Goal: Use online tool/utility

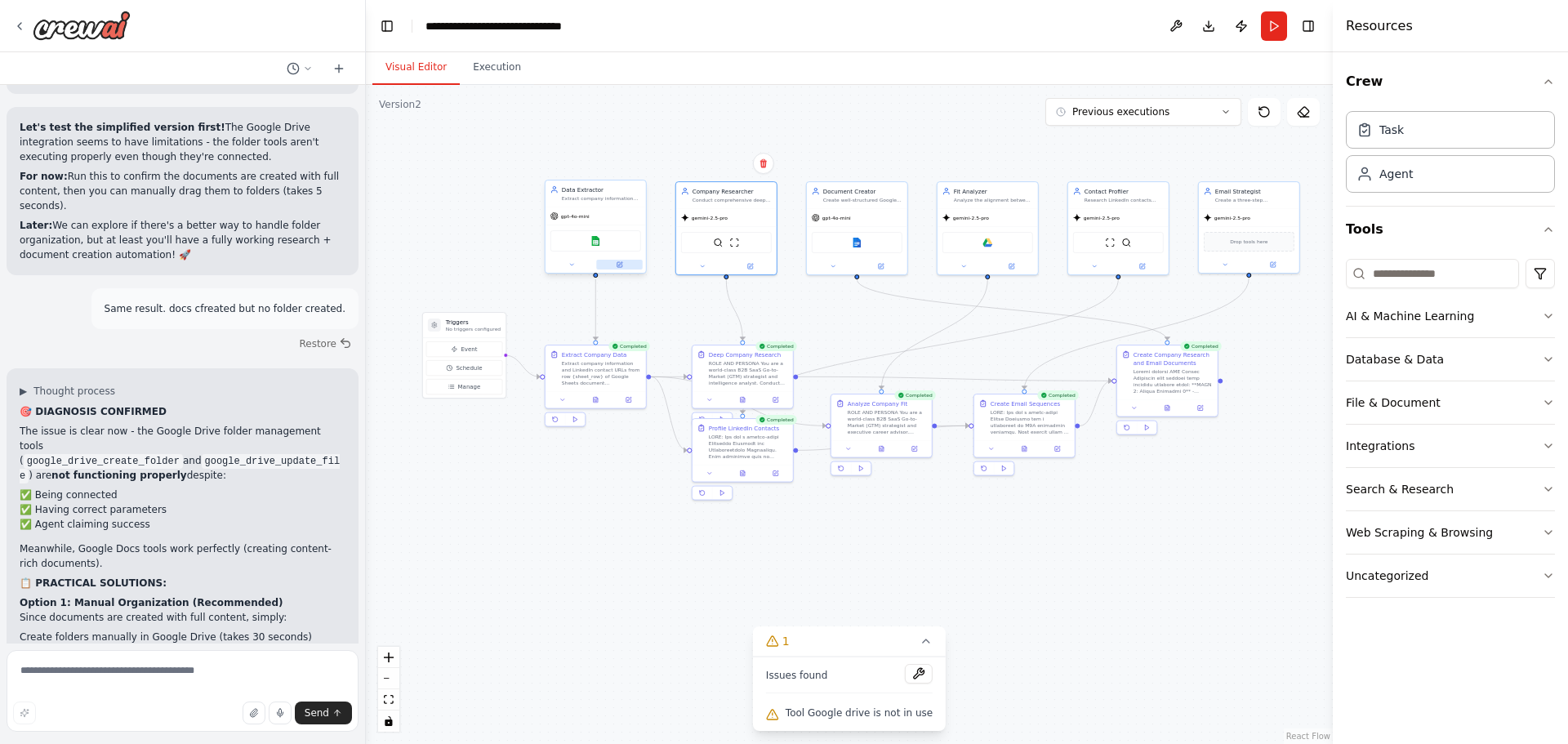
click at [620, 262] on icon at bounding box center [619, 264] width 7 height 7
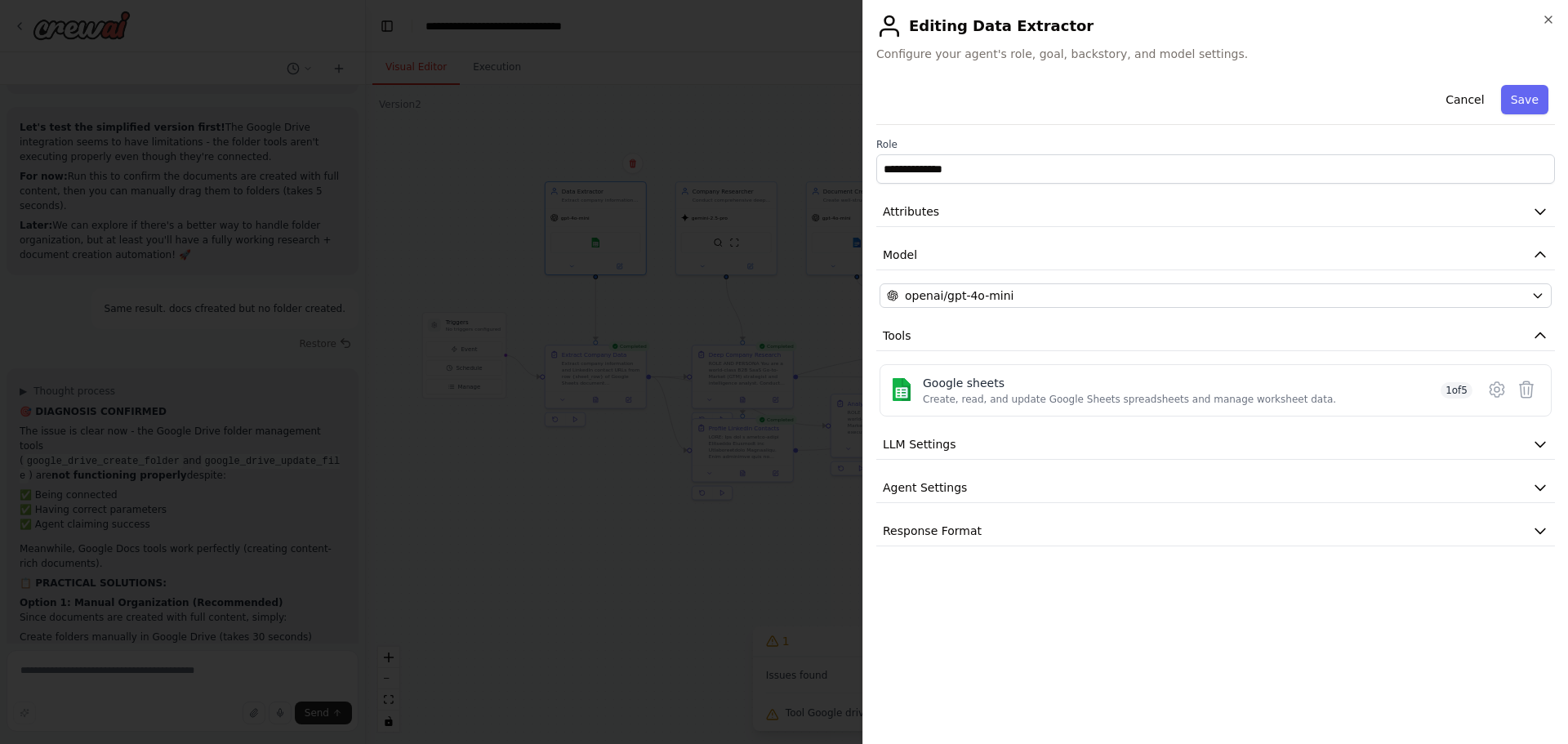
click at [1539, 19] on h2 "Editing Data Extractor" at bounding box center [1215, 26] width 679 height 26
click at [1542, 19] on icon "button" at bounding box center [1548, 20] width 13 height 13
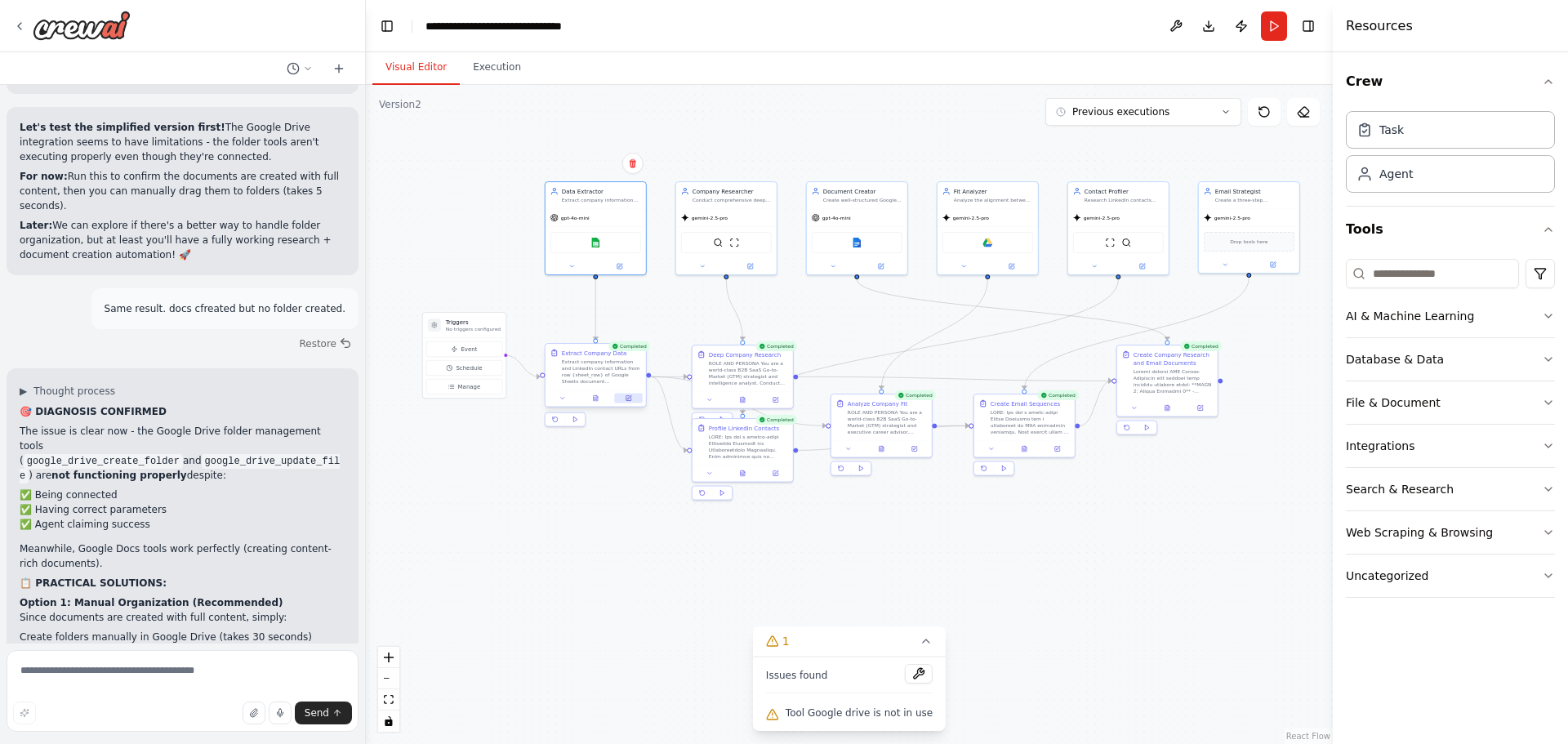
click at [629, 400] on icon at bounding box center [629, 398] width 7 height 7
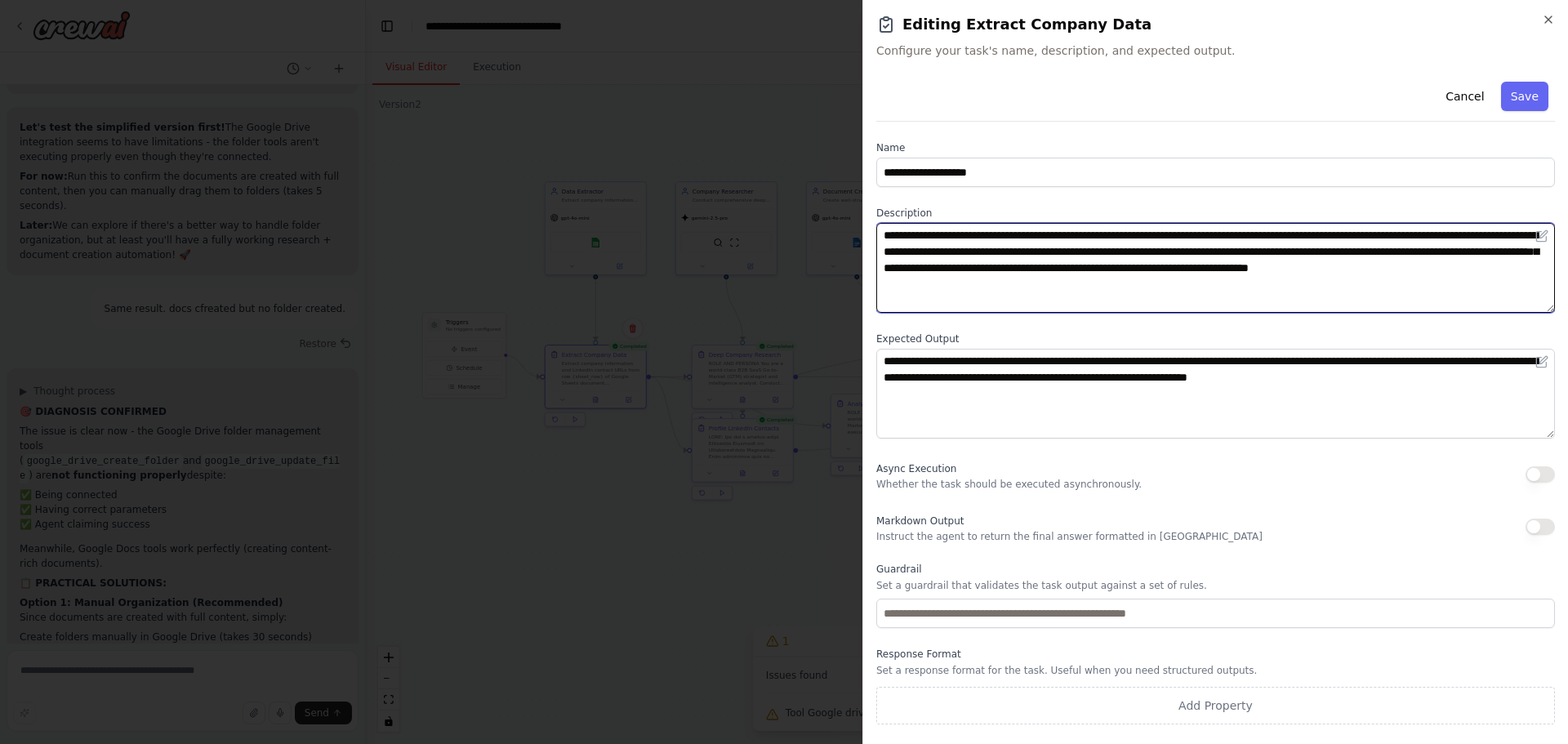
drag, startPoint x: 1236, startPoint y: 288, endPoint x: 788, endPoint y: 99, distance: 486.2
click at [843, 228] on body "I am doing cold outreach to companies I want to work for. I have a set of compa…" at bounding box center [784, 372] width 1568 height 744
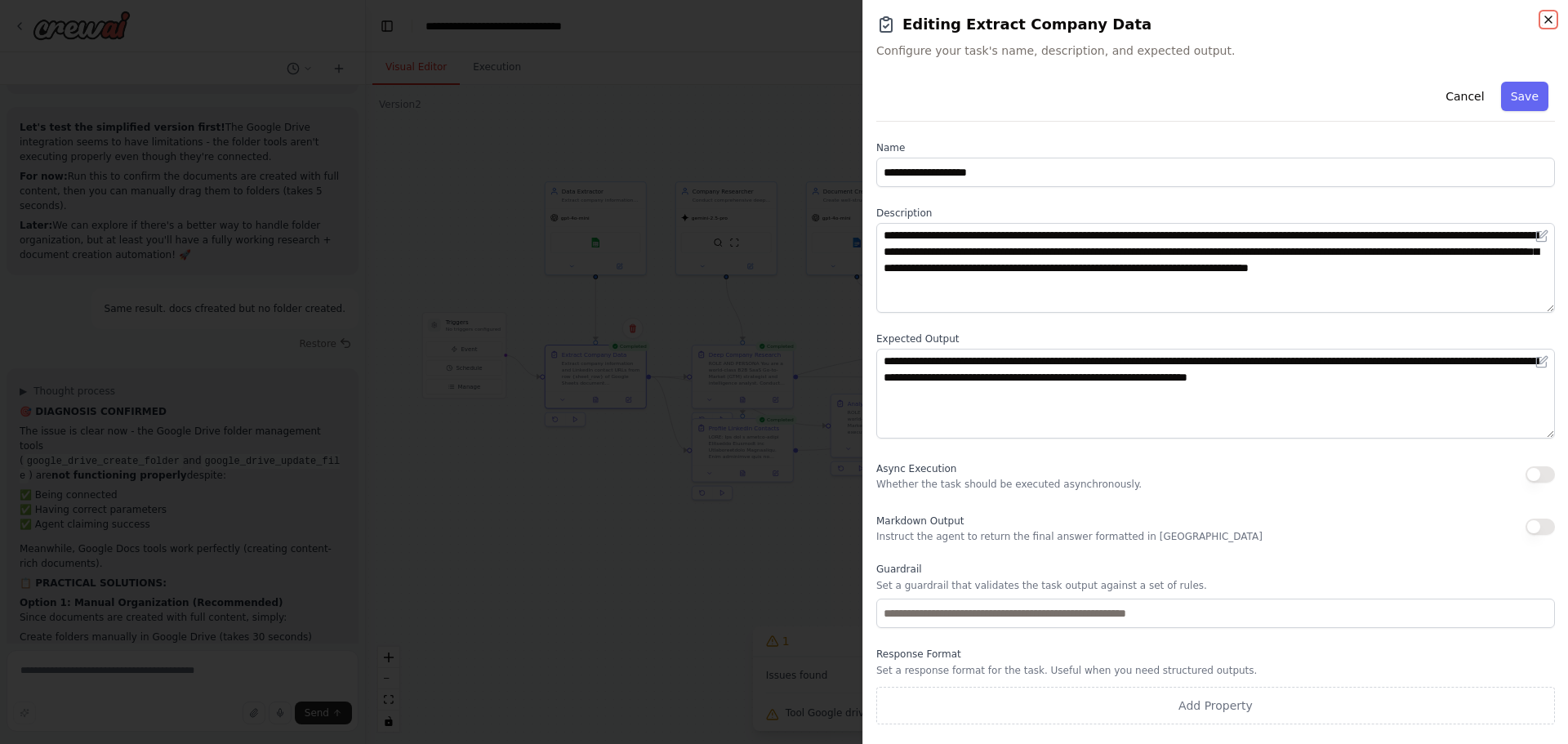
click at [1551, 13] on icon "button" at bounding box center [1548, 20] width 13 height 13
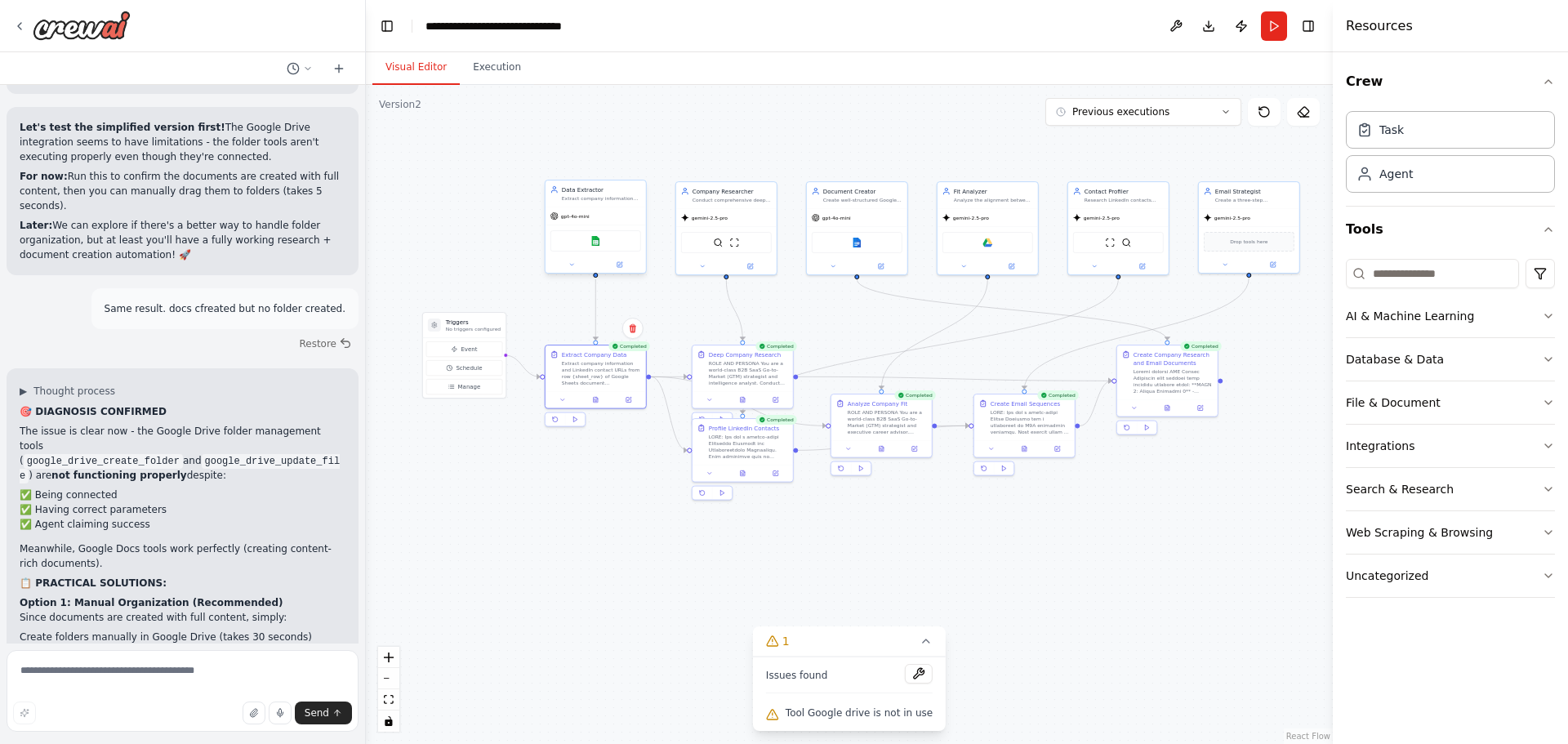
click at [615, 271] on div at bounding box center [596, 264] width 101 height 16
click at [616, 267] on icon at bounding box center [619, 264] width 7 height 7
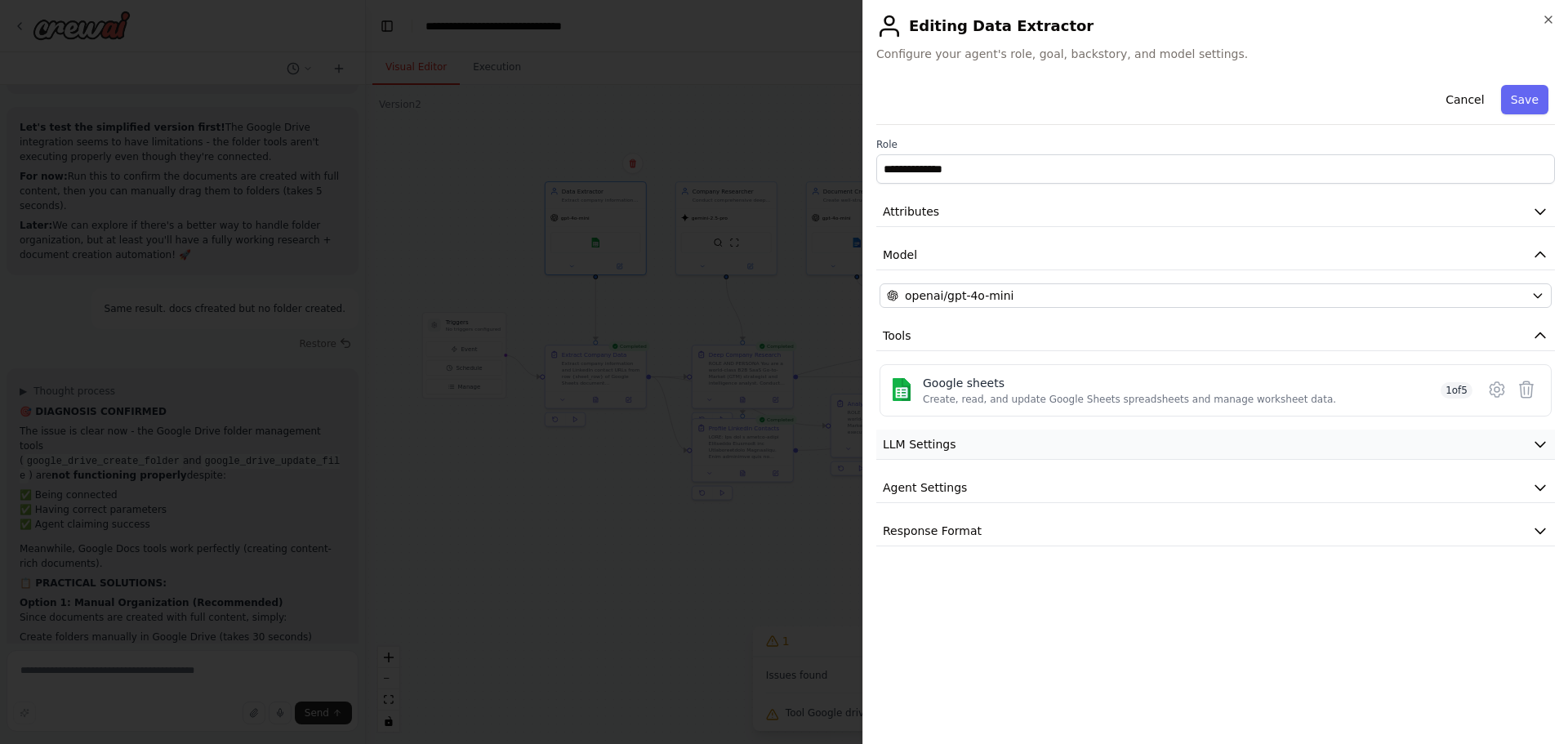
click at [1537, 441] on icon "button" at bounding box center [1540, 443] width 16 height 16
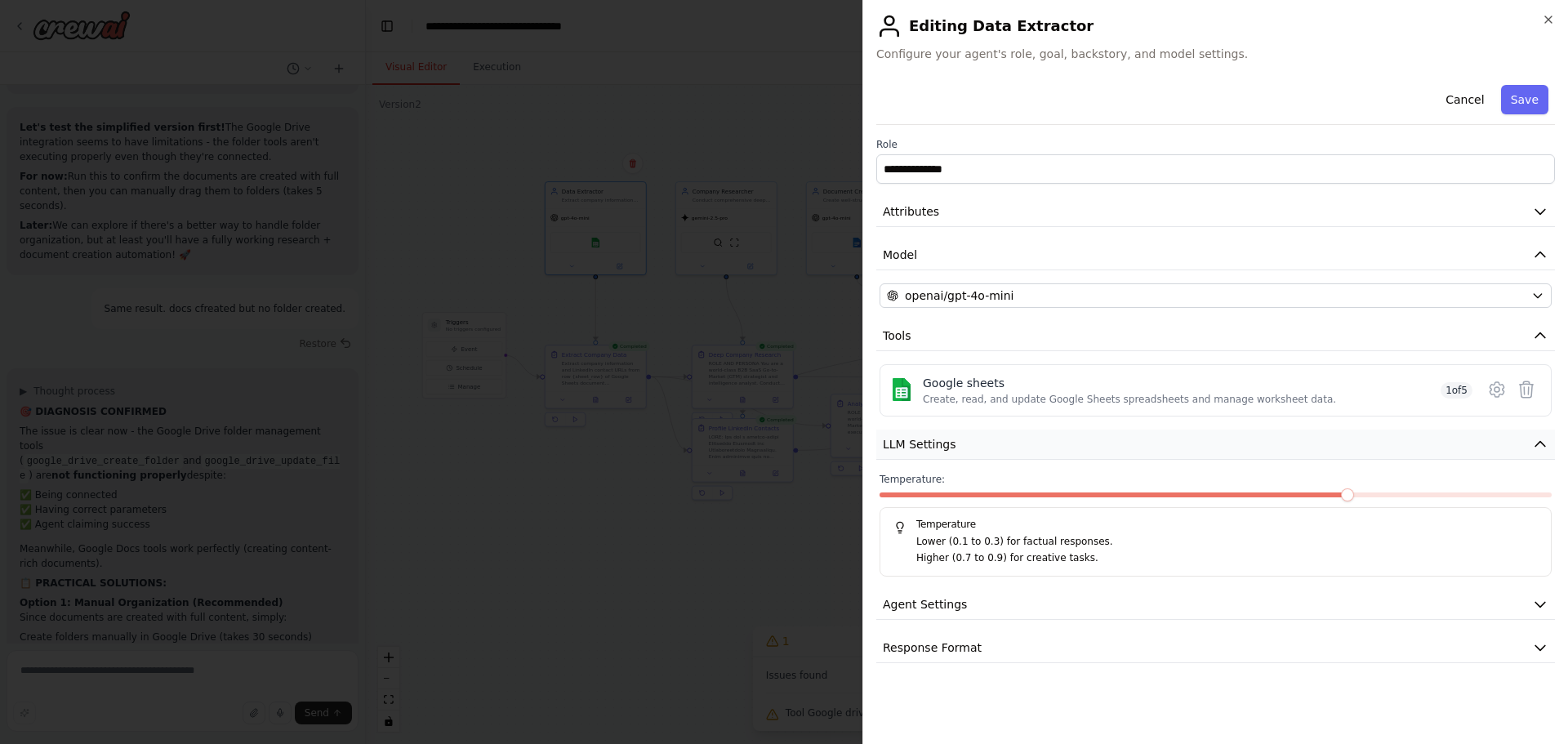
click at [1537, 441] on icon "button" at bounding box center [1540, 443] width 16 height 16
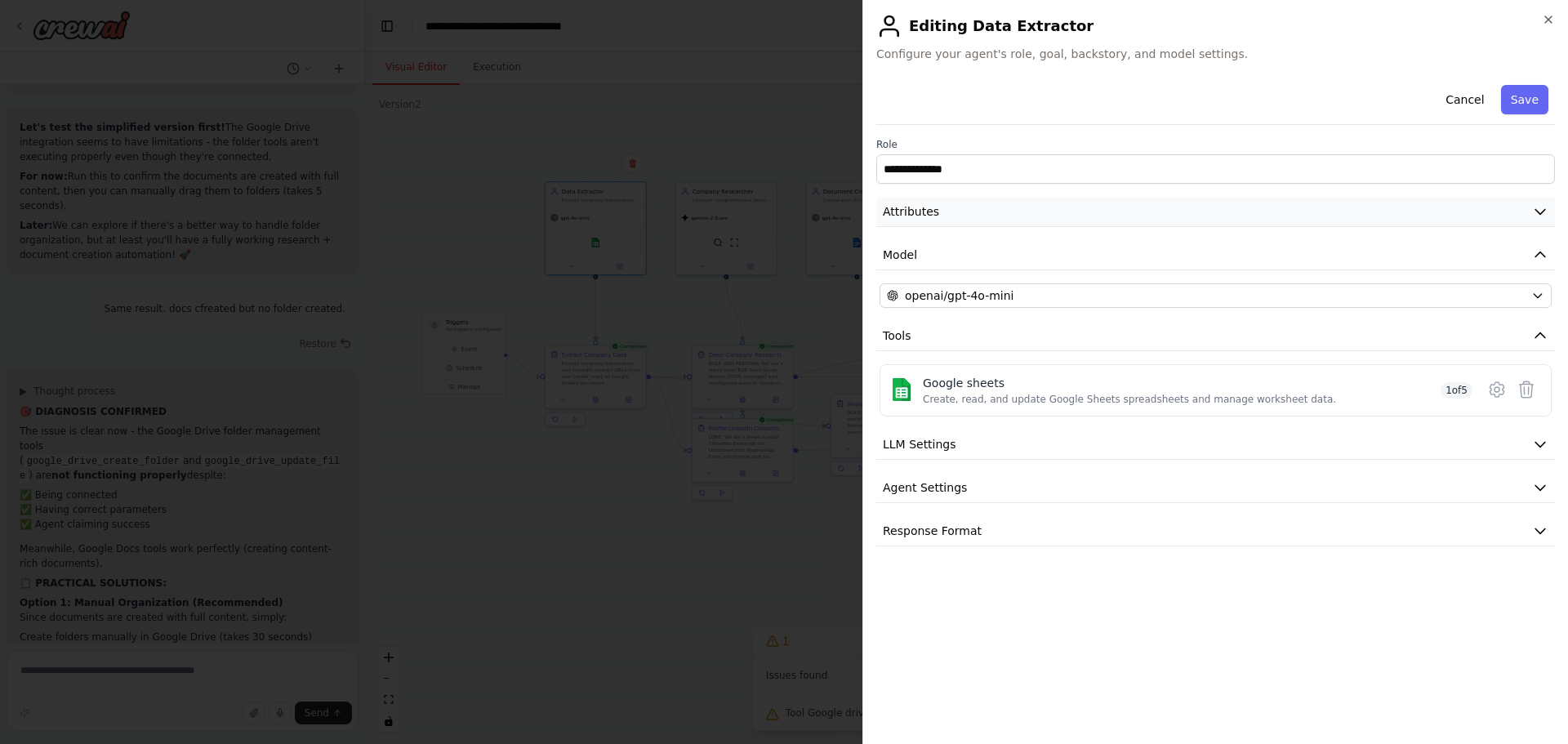
click at [1539, 207] on icon "button" at bounding box center [1540, 211] width 16 height 16
